Goal: Information Seeking & Learning: Learn about a topic

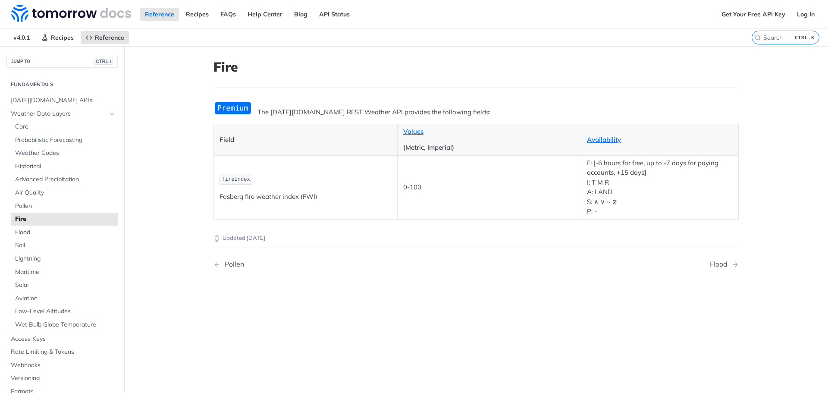
click at [464, 255] on nav "Pollen Flood" at bounding box center [475, 263] width 525 height 25
drag, startPoint x: 253, startPoint y: 113, endPoint x: 480, endPoint y: 113, distance: 226.8
click at [480, 113] on p "The [DATE][DOMAIN_NAME] REST Weather API provides the following fields:" at bounding box center [475, 112] width 525 height 10
click at [328, 311] on div "Updated 3 months ago Pollen Flood Did this page help you? Yes No" at bounding box center [475, 274] width 525 height 110
click at [641, 178] on p "F: [-6 hours for free, up to -7 days for paying accounts, +15 days] I: T M R A:…" at bounding box center [660, 187] width 146 height 58
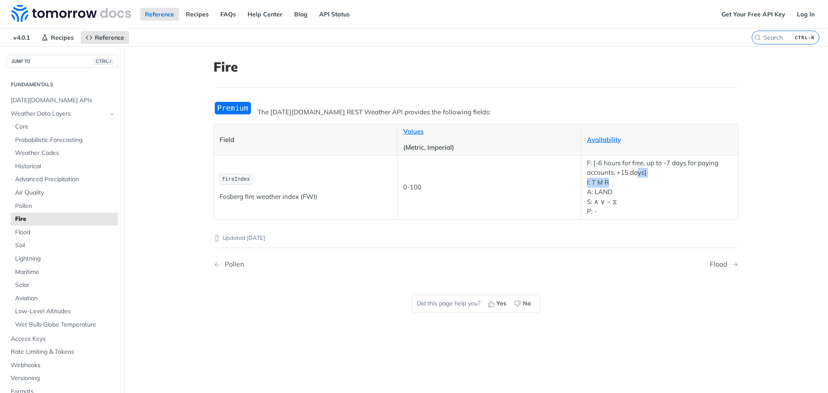
click at [639, 172] on p "F: [-6 hours for free, up to -7 days for paying accounts, +15 days] I: T M R A:…" at bounding box center [660, 187] width 146 height 58
drag, startPoint x: 623, startPoint y: 204, endPoint x: 335, endPoint y: 222, distance: 289.4
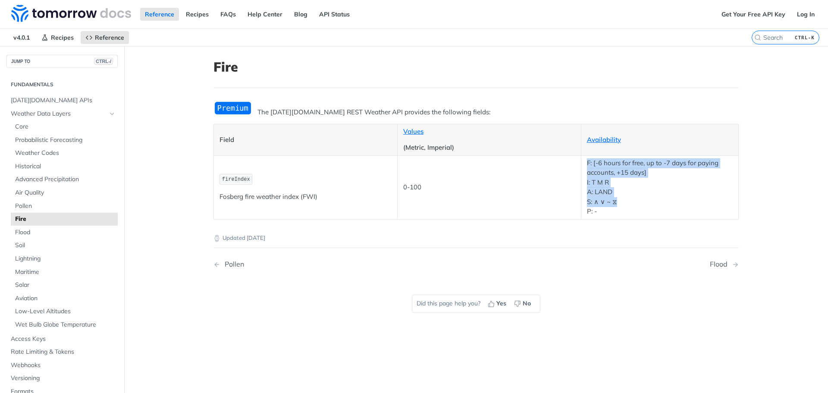
click at [527, 182] on tr "fireIndex Fosberg fire weather index (FWI) 0-100 F: [-6 hours for free, up to -…" at bounding box center [476, 187] width 525 height 64
click at [300, 196] on p "Fosberg fire weather index (FWI)" at bounding box center [305, 197] width 172 height 10
click at [252, 186] on td "fireIndex Fosberg fire weather index (FWI)" at bounding box center [306, 187] width 184 height 64
click at [50, 95] on link "[DATE][DOMAIN_NAME] APIs" at bounding box center [61, 100] width 111 height 13
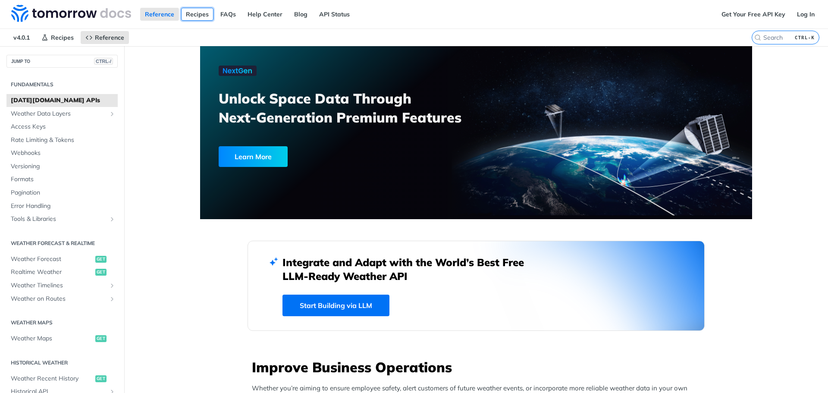
click at [196, 19] on link "Recipes" at bounding box center [197, 14] width 32 height 13
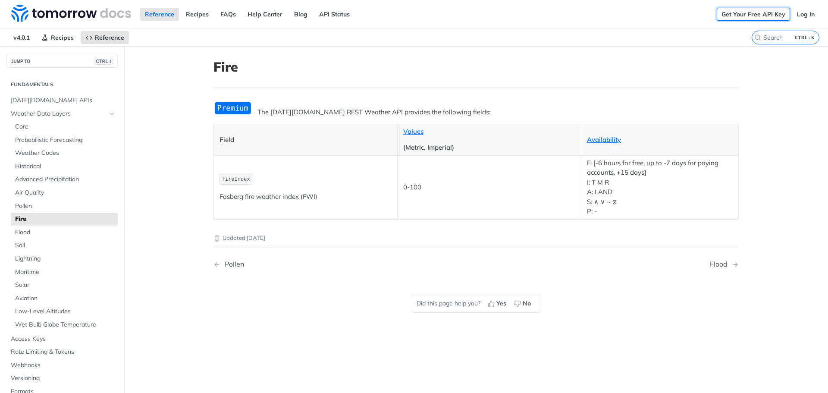
click at [738, 16] on link "Get Your Free API Key" at bounding box center [753, 14] width 73 height 13
click at [757, 14] on link "Get Your Free API Key" at bounding box center [753, 14] width 73 height 13
click at [641, 86] on header "Fire" at bounding box center [475, 73] width 525 height 29
click at [735, 11] on link "Get Your Free API Key" at bounding box center [753, 14] width 73 height 13
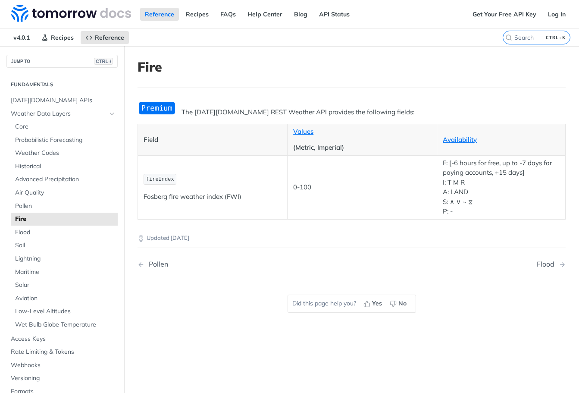
click at [493, 229] on div "Updated [DATE]" at bounding box center [352, 230] width 428 height 23
